Goal: Task Accomplishment & Management: Use online tool/utility

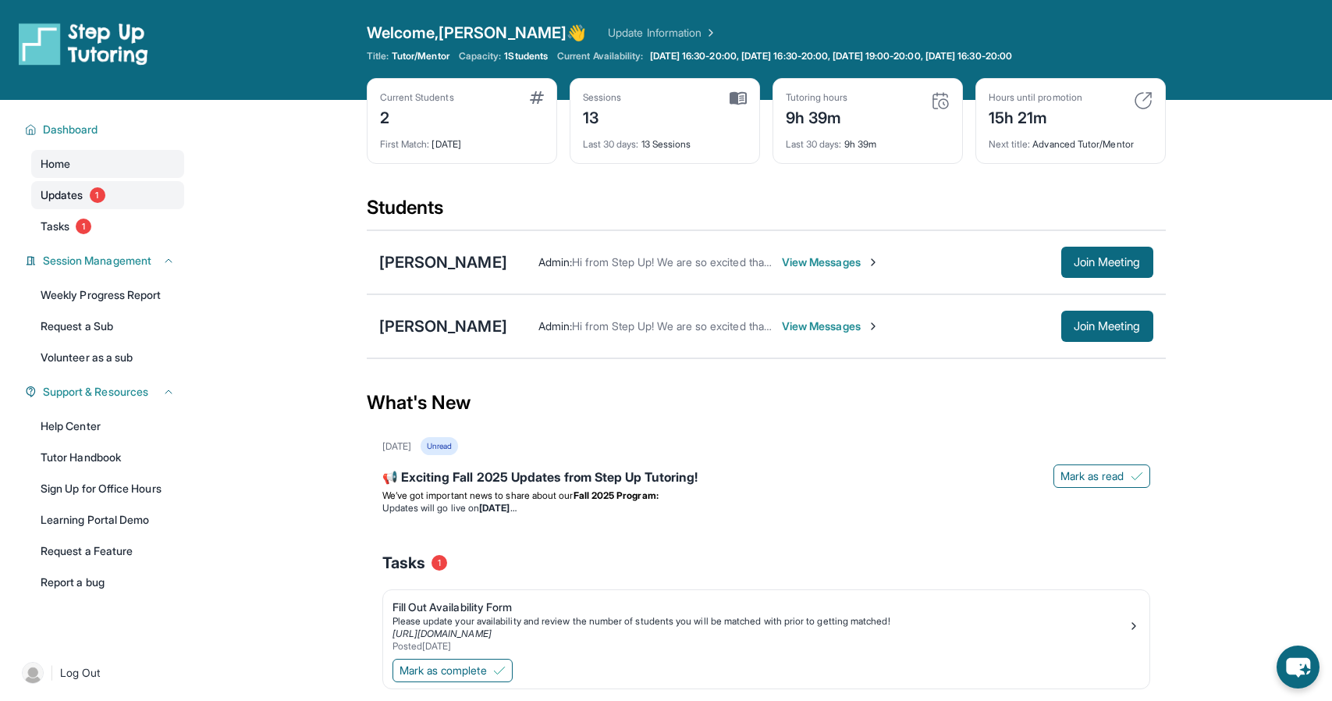
click at [77, 197] on span "Updates" at bounding box center [62, 195] width 43 height 16
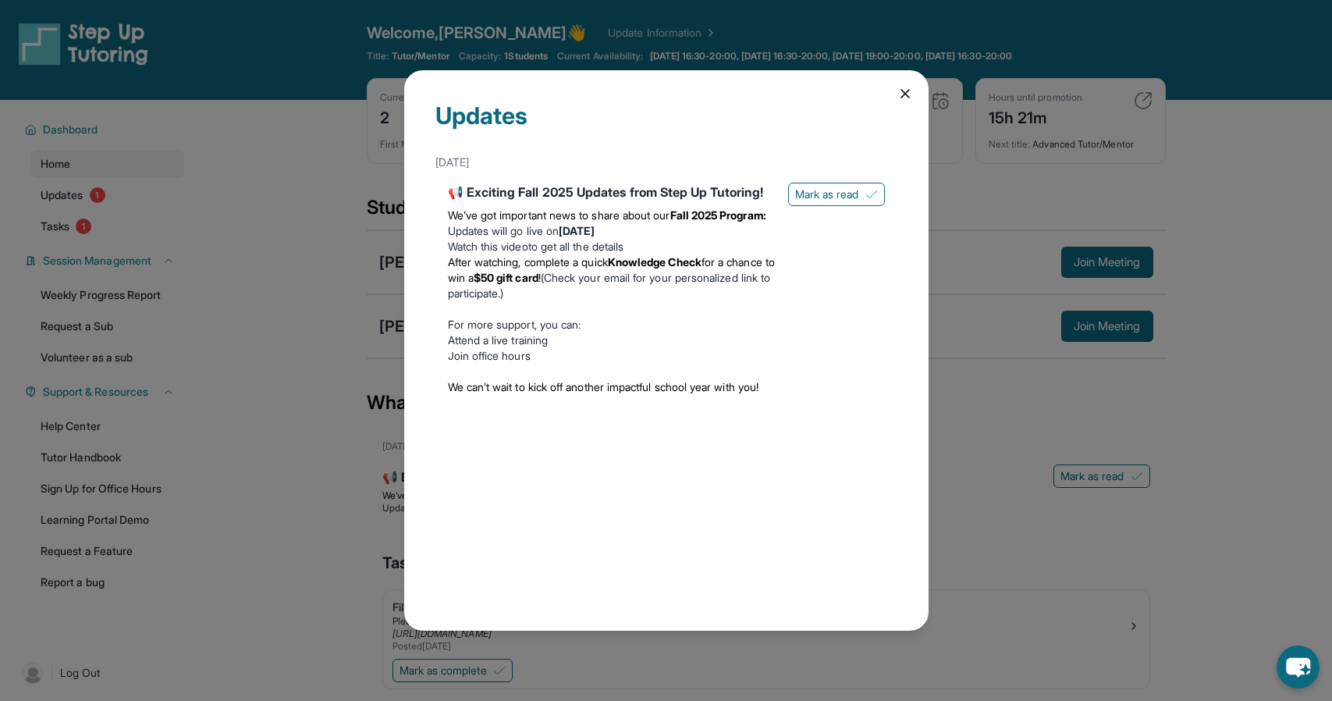
click at [901, 92] on icon at bounding box center [905, 94] width 16 height 16
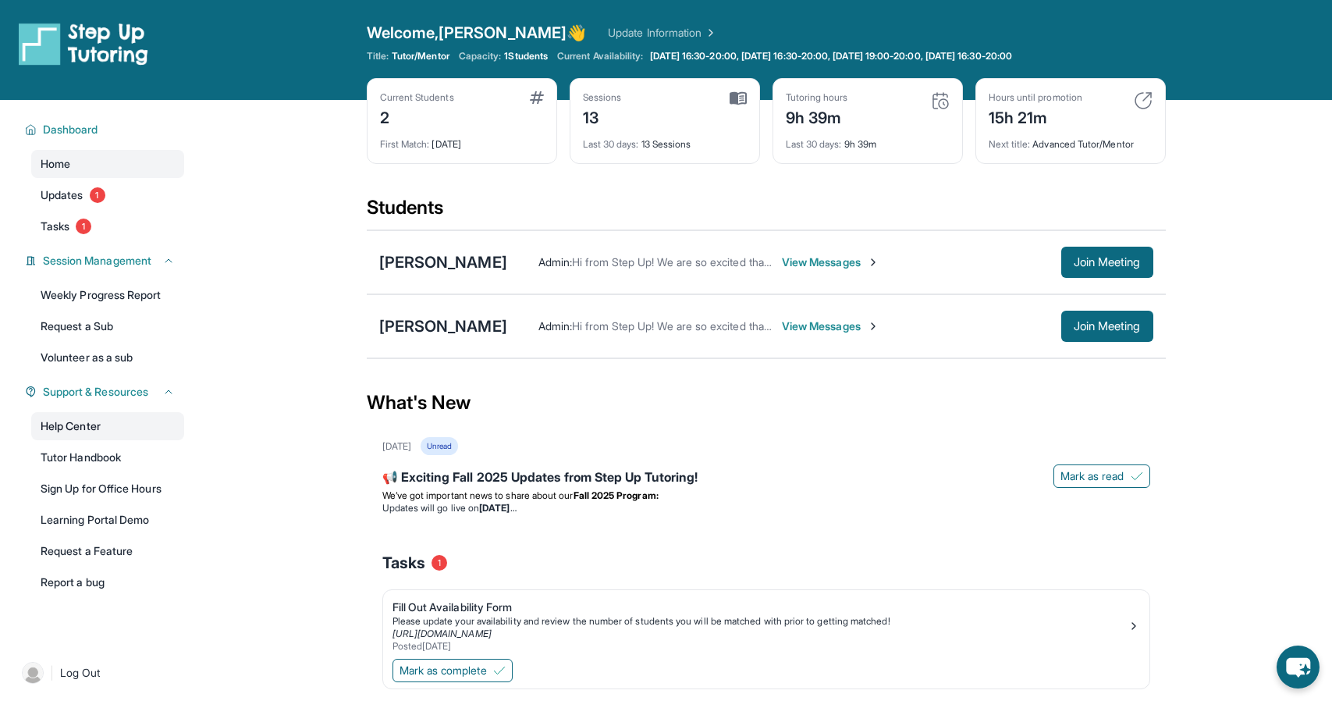
click at [82, 436] on link "Help Center" at bounding box center [107, 426] width 153 height 28
click at [325, 469] on main "Current Students 2 First Match : [DATE] Sessions 13 Last 30 days : 13 Sessions …" at bounding box center [766, 432] width 1132 height 664
click at [134, 520] on link "Learning Portal Demo" at bounding box center [107, 520] width 153 height 28
click at [1092, 254] on button "Join Meeting" at bounding box center [1107, 262] width 92 height 31
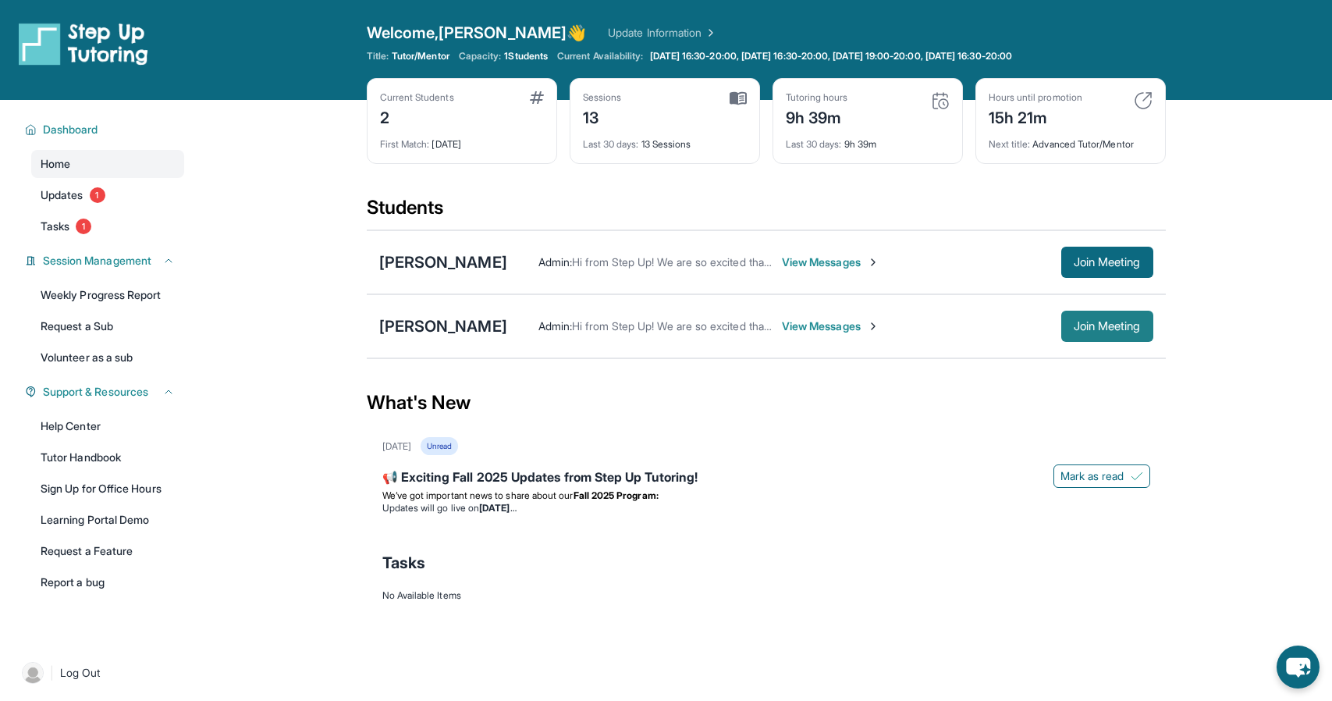
click at [1125, 328] on span "Join Meeting" at bounding box center [1107, 325] width 67 height 9
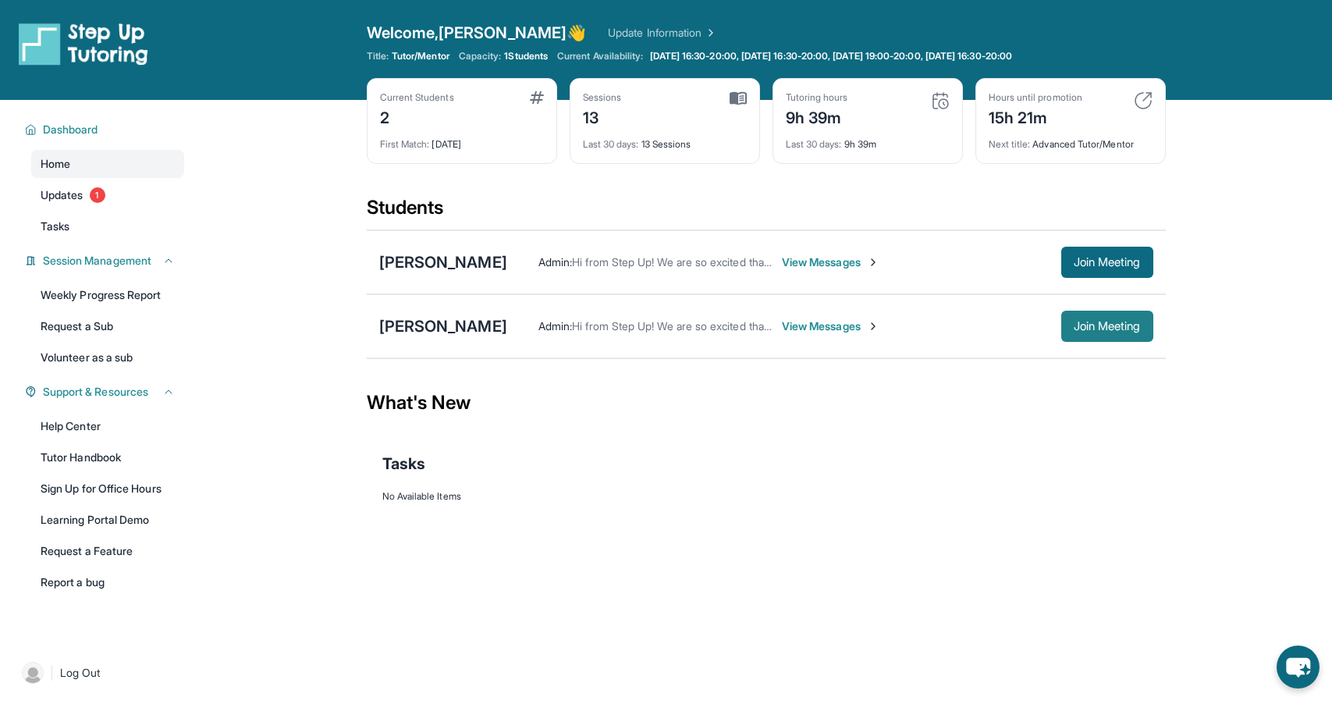
click at [1099, 325] on span "Join Meeting" at bounding box center [1107, 325] width 67 height 9
